Goal: Obtain resource: Download file/media

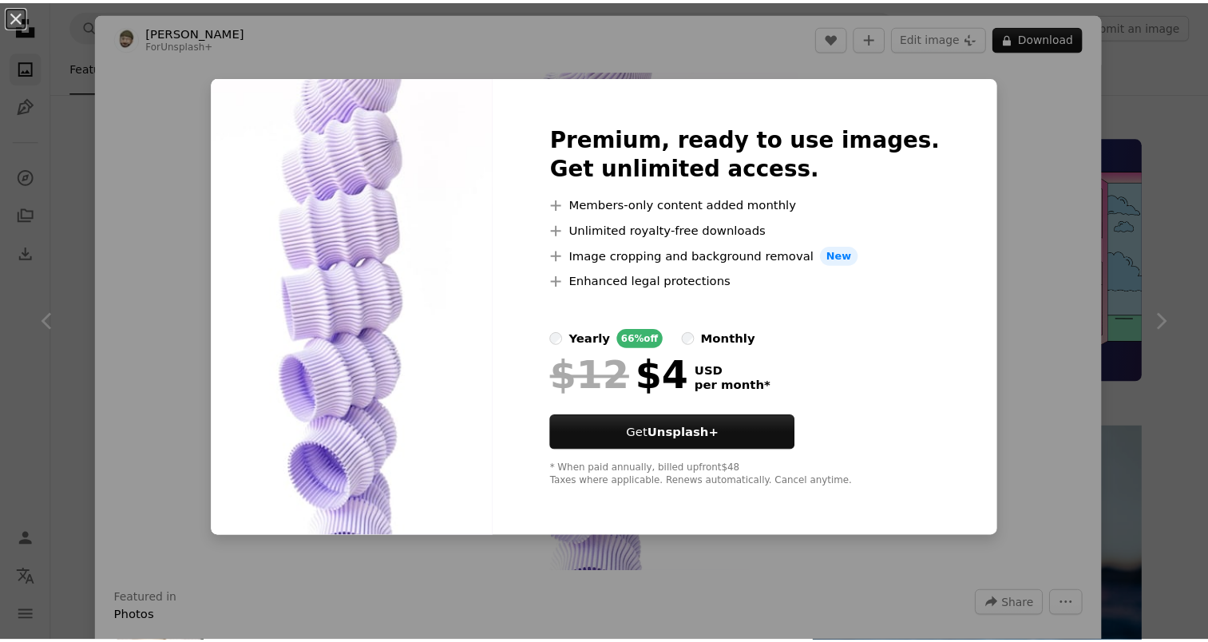
scroll to position [1596, 0]
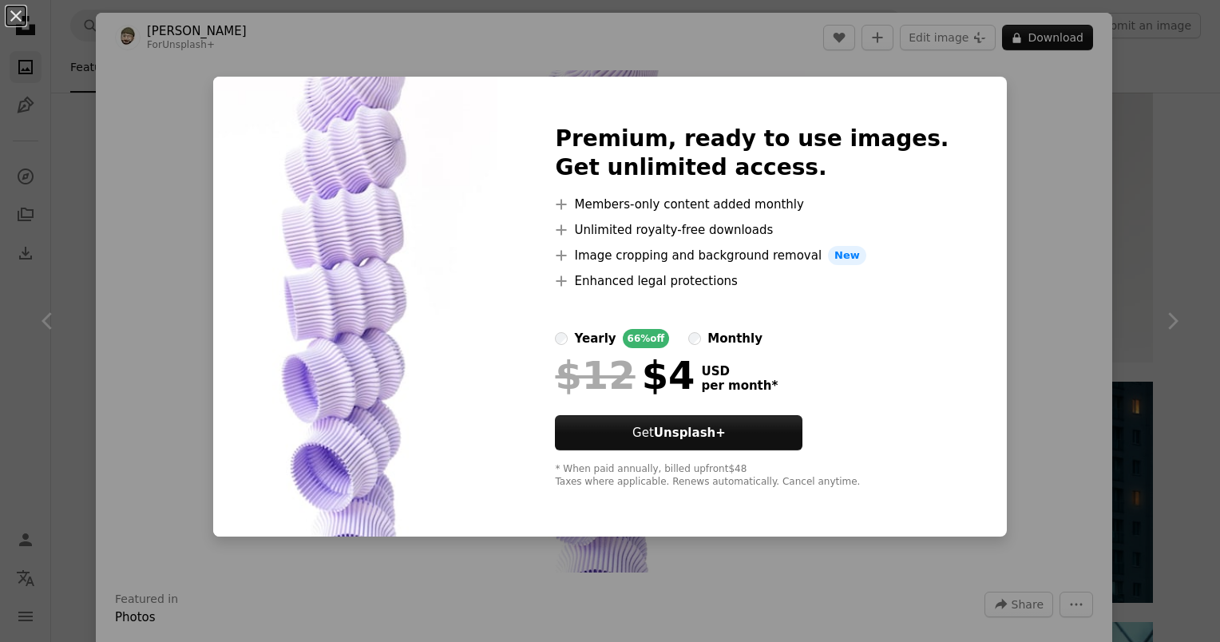
click at [1008, 252] on div "An X shape Premium, ready to use images. Get unlimited access. A plus sign Memb…" at bounding box center [610, 321] width 1220 height 642
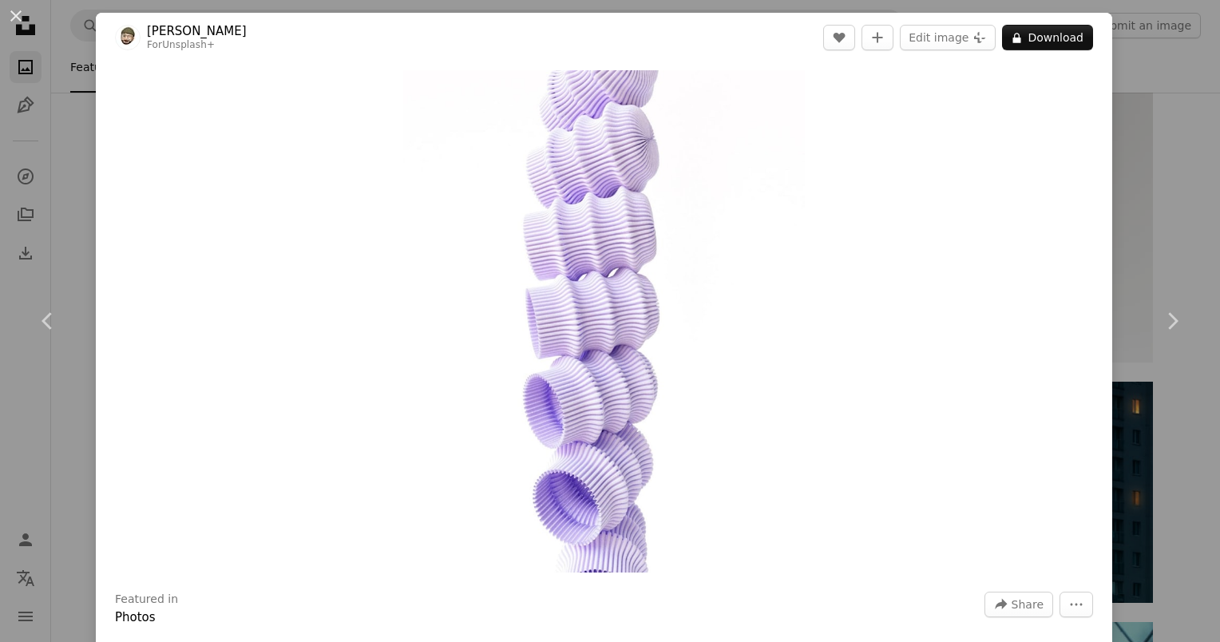
click at [1187, 235] on div "An X shape Chevron left Chevron right [PERSON_NAME] For Unsplash+ A heart A plu…" at bounding box center [610, 321] width 1220 height 642
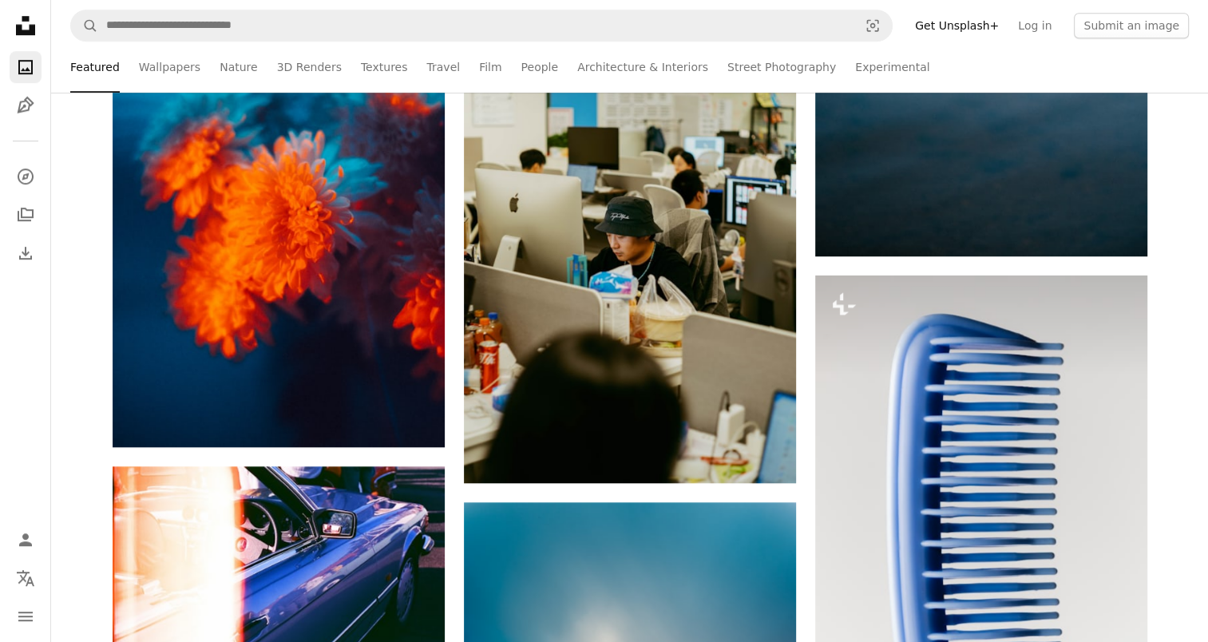
scroll to position [958, 0]
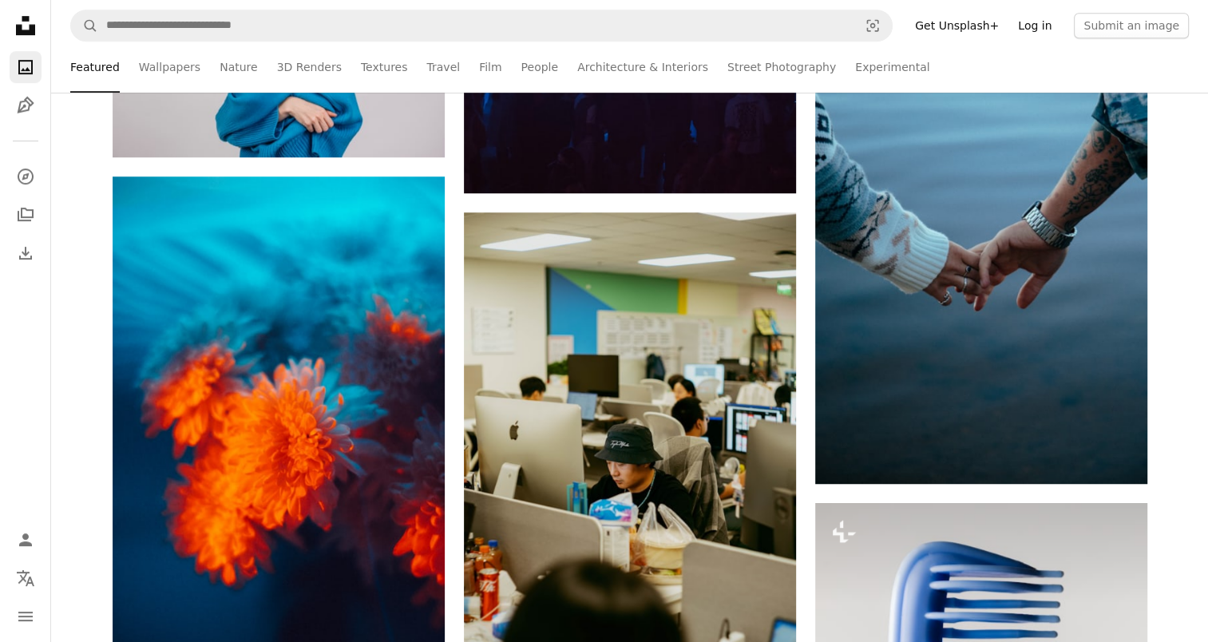
click at [1041, 26] on link "Log in" at bounding box center [1034, 26] width 53 height 26
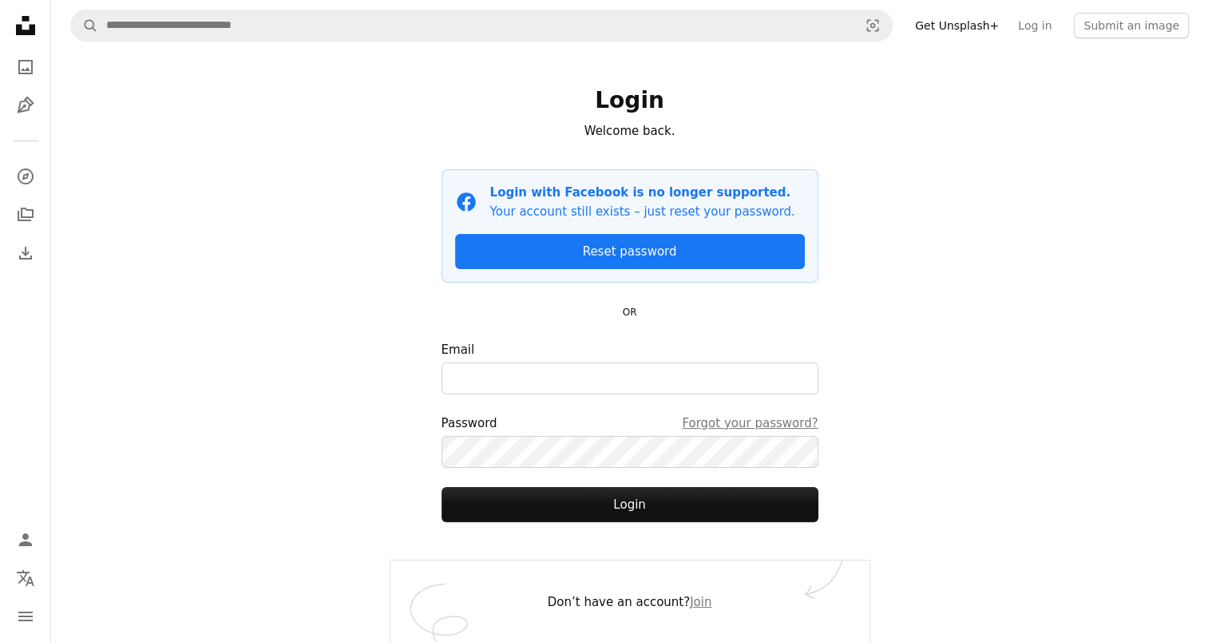
scroll to position [4, 0]
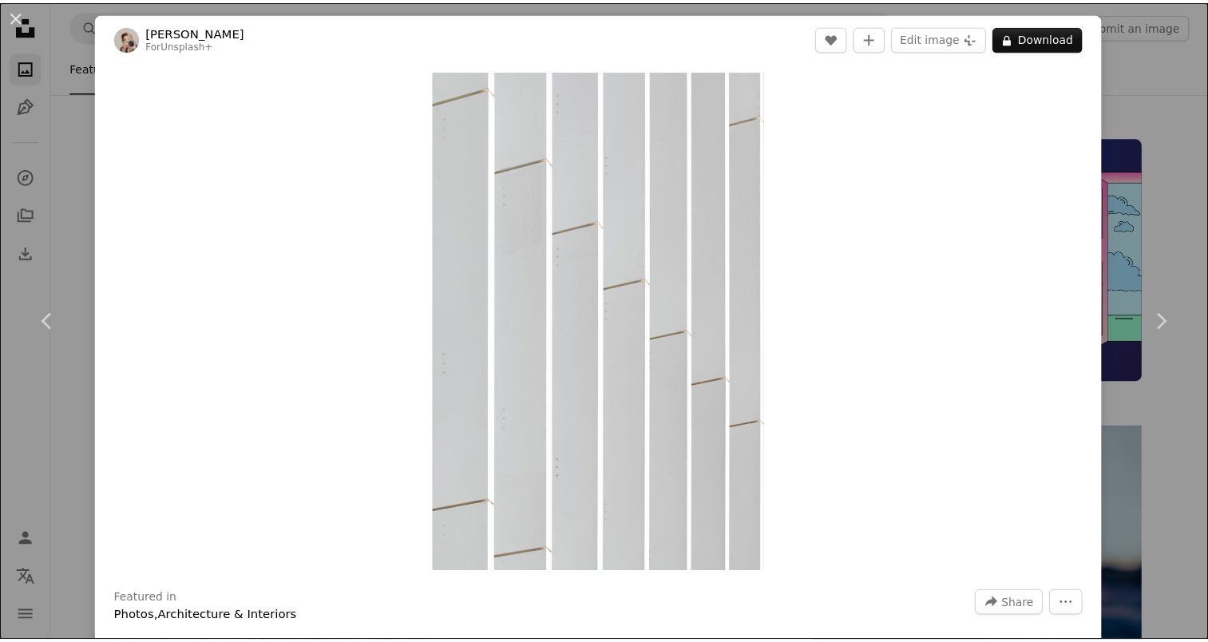
scroll to position [1357, 0]
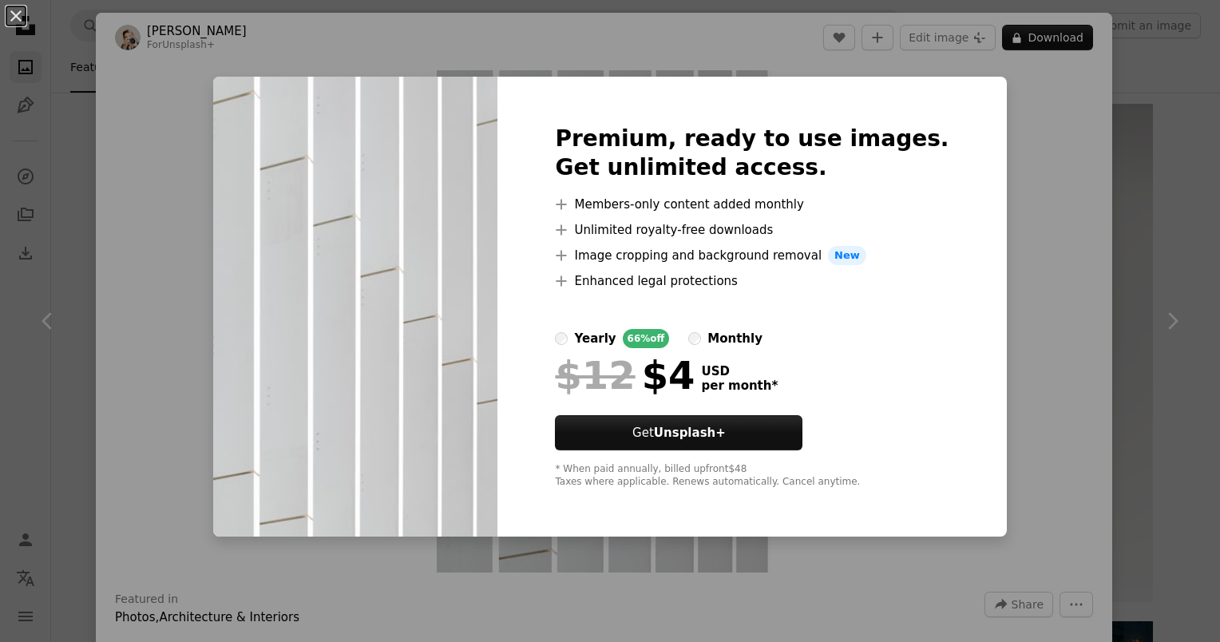
click at [1126, 164] on div "An X shape Premium, ready to use images. Get unlimited access. A plus sign Memb…" at bounding box center [610, 321] width 1220 height 642
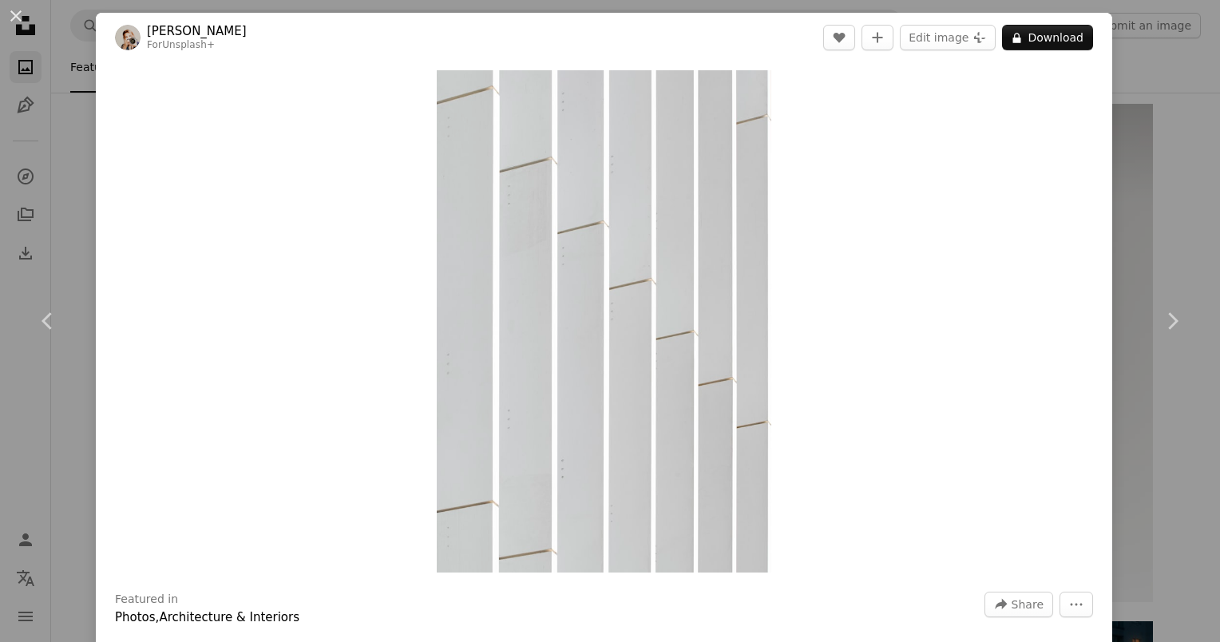
click at [1095, 75] on div "Zoom in" at bounding box center [604, 321] width 1016 height 518
click at [1146, 73] on div "An X shape Chevron left Chevron right laura adai For Unsplash+ A heart A plus s…" at bounding box center [610, 321] width 1220 height 642
